Goal: Information Seeking & Learning: Compare options

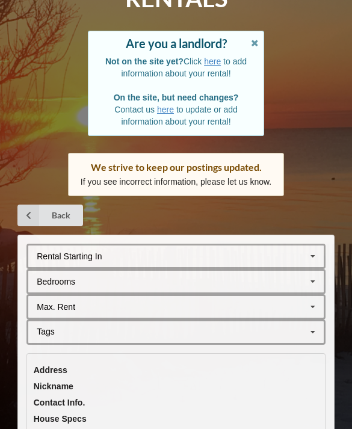
scroll to position [114, 0]
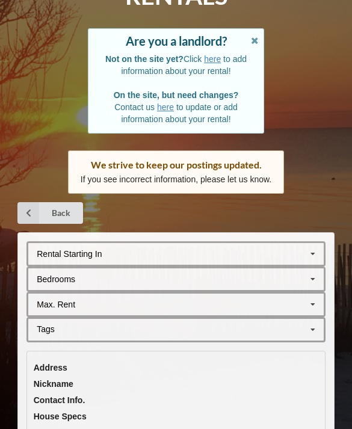
click at [256, 40] on icon at bounding box center [255, 39] width 10 height 8
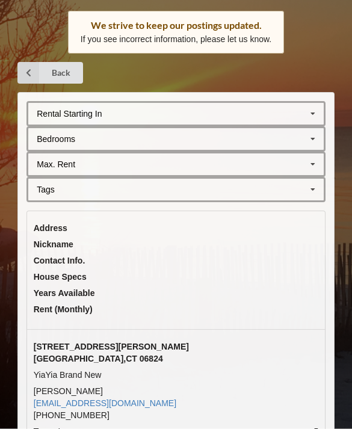
scroll to position [131, 0]
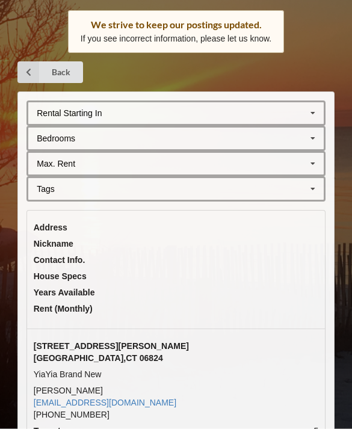
click at [306, 116] on icon at bounding box center [313, 114] width 18 height 22
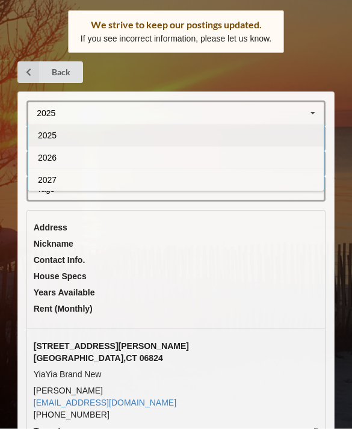
scroll to position [132, 0]
click at [232, 175] on div "2027" at bounding box center [175, 179] width 295 height 22
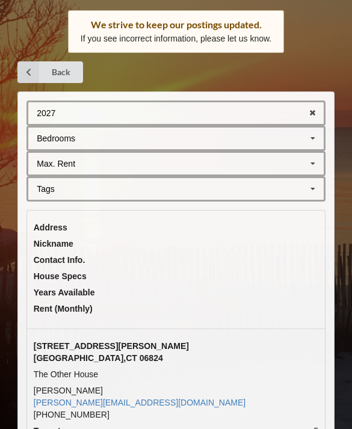
click at [311, 134] on icon at bounding box center [313, 139] width 18 height 22
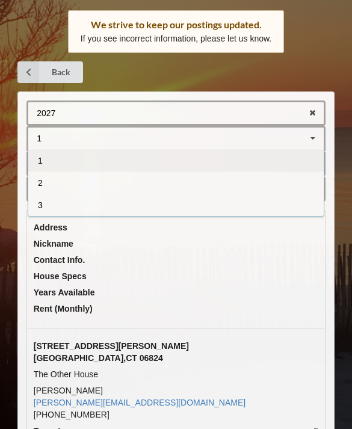
click at [224, 204] on div "3" at bounding box center [175, 205] width 295 height 22
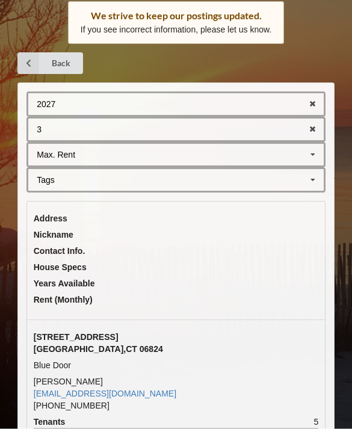
scroll to position [141, 0]
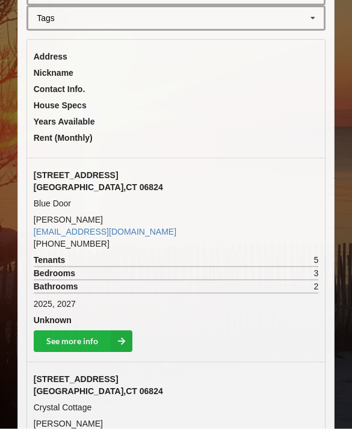
click at [120, 331] on icon at bounding box center [122, 342] width 22 height 22
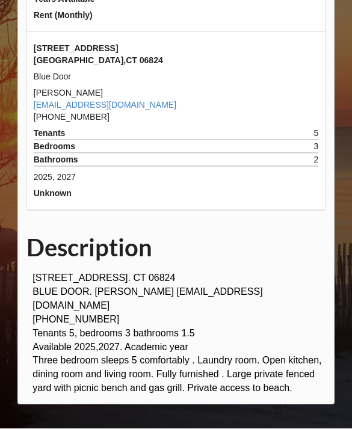
scroll to position [190, 0]
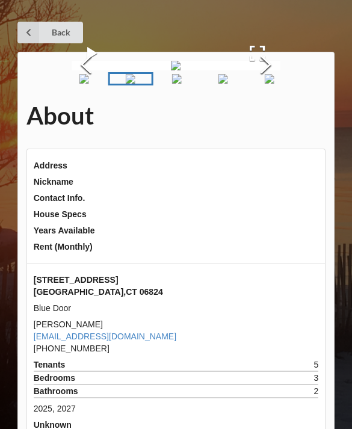
scroll to position [0, 0]
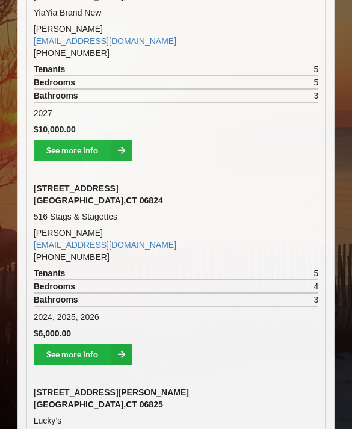
scroll to position [498, 0]
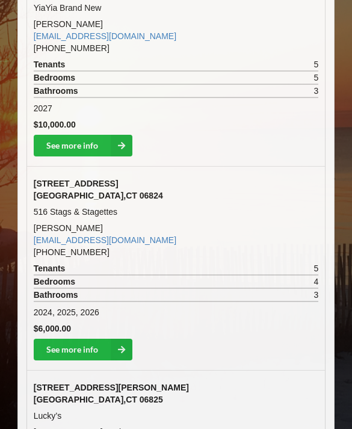
click at [117, 339] on icon at bounding box center [122, 350] width 22 height 22
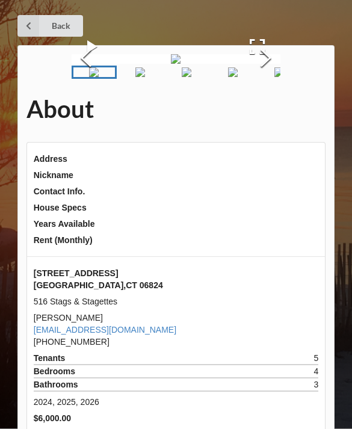
click at [271, 88] on button "Next Slide" at bounding box center [266, 59] width 29 height 57
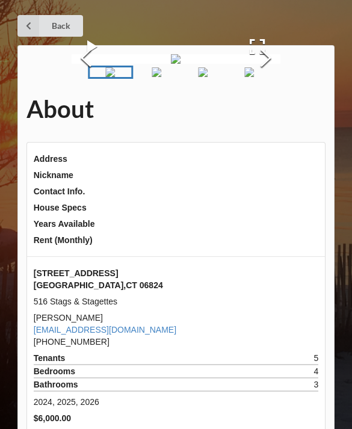
click at [266, 87] on button "Next Slide" at bounding box center [266, 58] width 29 height 57
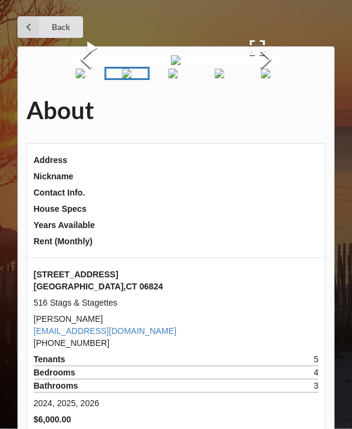
scroll to position [0, 0]
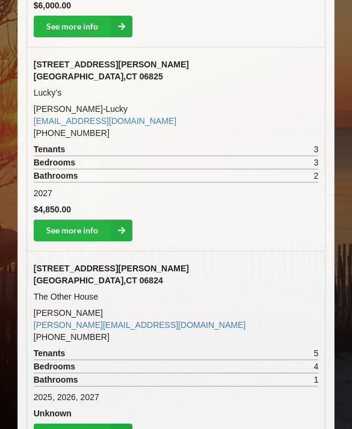
scroll to position [822, 0]
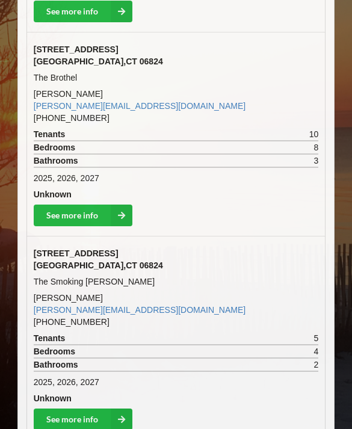
scroll to position [1247, 0]
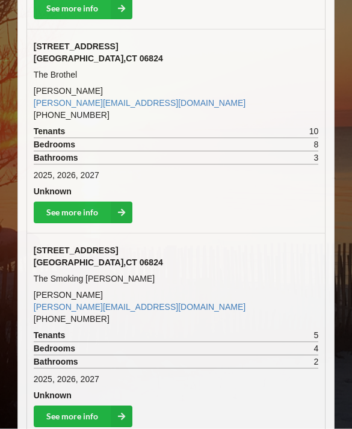
click at [126, 406] on icon at bounding box center [122, 417] width 22 height 22
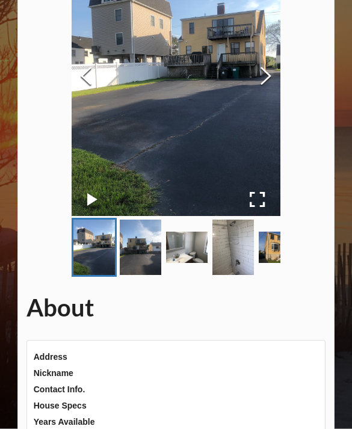
scroll to position [149, 0]
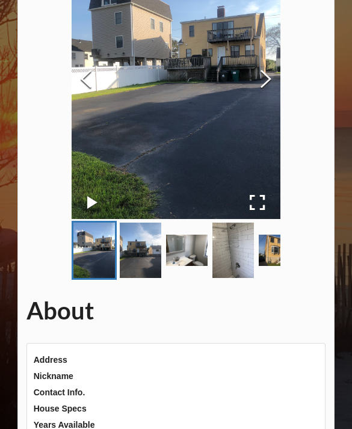
click at [188, 256] on img "Go to Slide 3" at bounding box center [187, 250] width 42 height 31
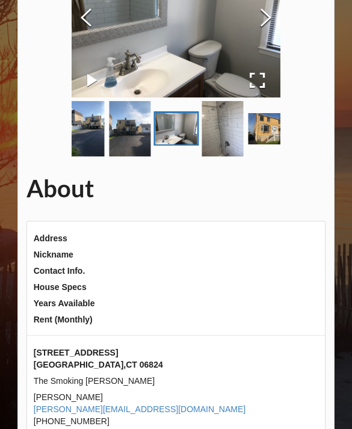
click at [221, 142] on img "Go to Slide 4" at bounding box center [223, 128] width 42 height 55
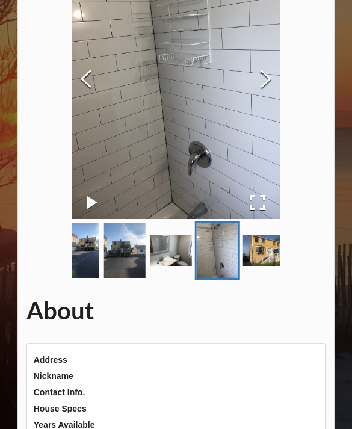
click at [256, 238] on img "Go to Slide 5" at bounding box center [263, 250] width 42 height 31
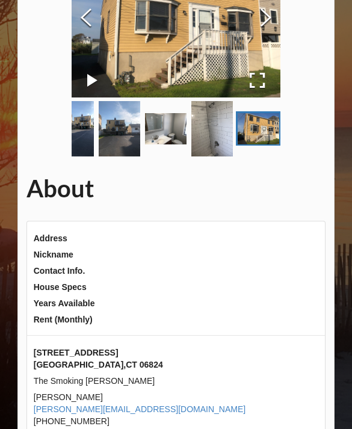
click at [268, 132] on img "Go to Slide 5" at bounding box center [259, 128] width 42 height 31
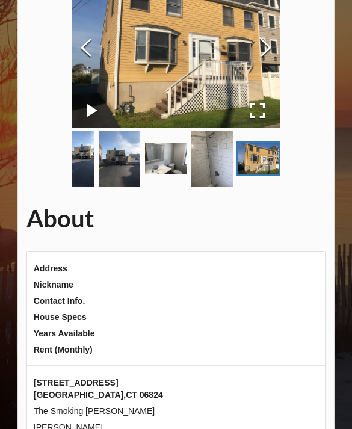
scroll to position [0, 0]
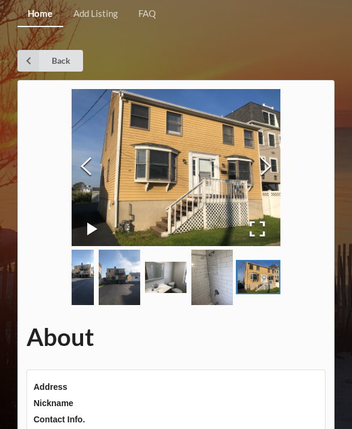
click at [171, 273] on img "Go to Slide 3" at bounding box center [166, 277] width 42 height 31
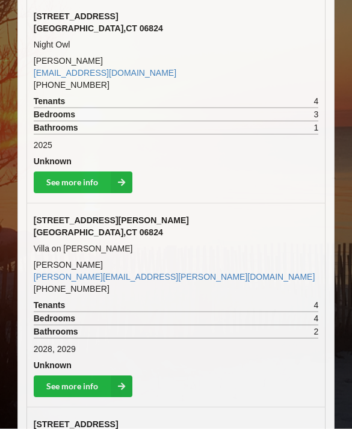
scroll to position [1889, 0]
click at [130, 375] on icon at bounding box center [122, 386] width 22 height 22
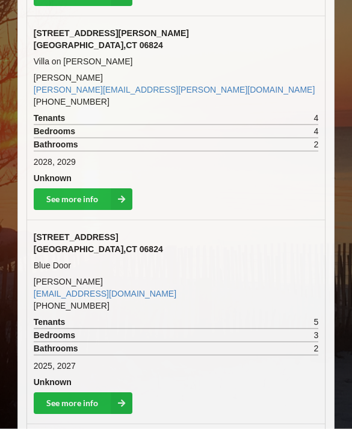
scroll to position [2093, 0]
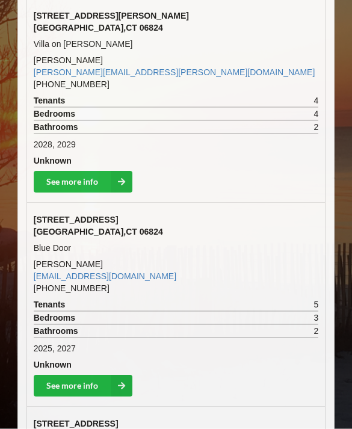
click at [117, 375] on icon at bounding box center [122, 386] width 22 height 22
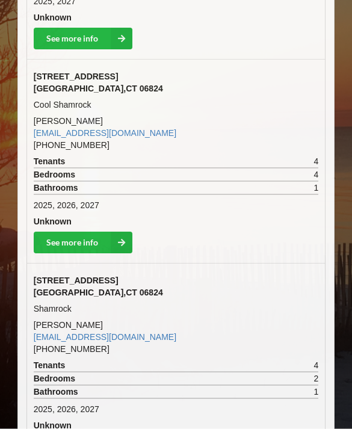
scroll to position [2442, 0]
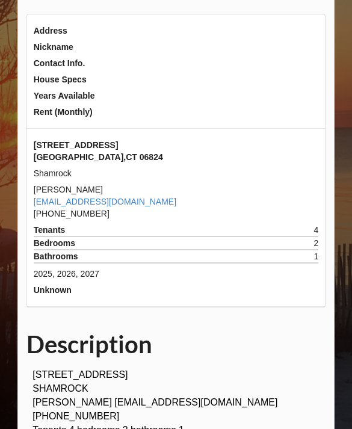
scroll to position [164, 0]
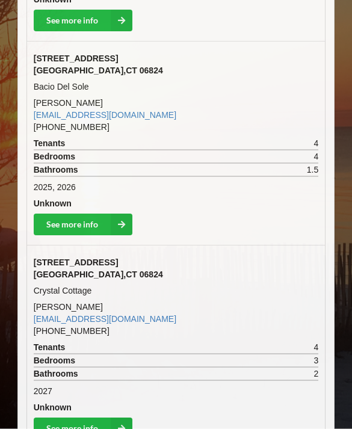
scroll to position [2832, 0]
